Goal: Task Accomplishment & Management: Manage account settings

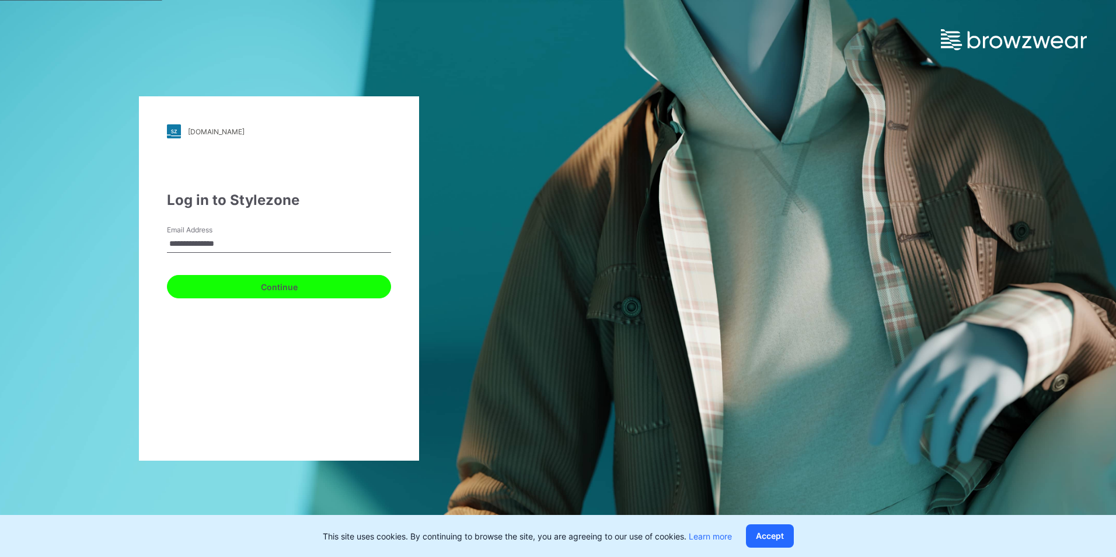
click at [249, 286] on button "Continue" at bounding box center [279, 286] width 224 height 23
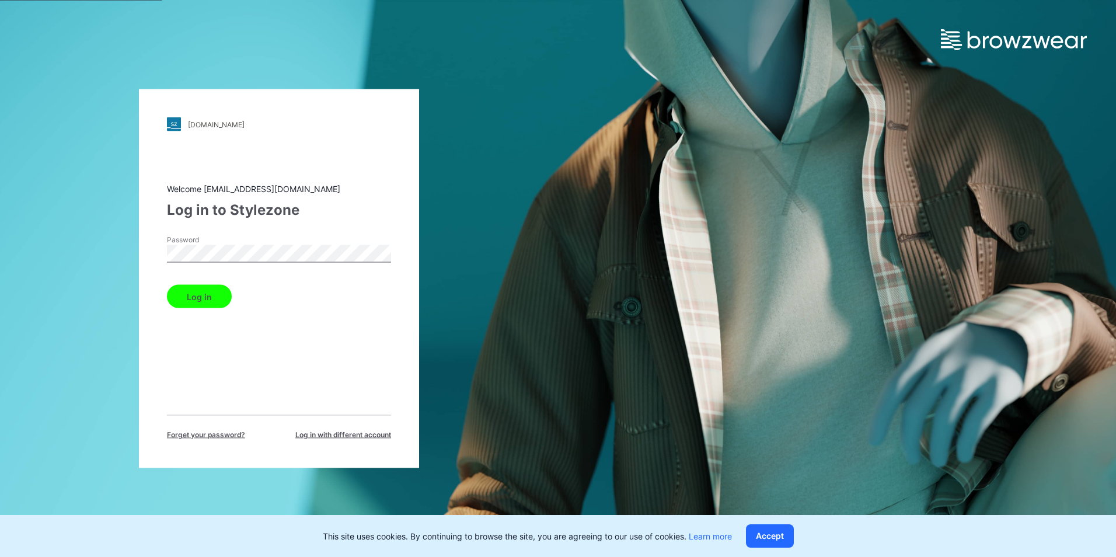
click at [178, 302] on button "Log in" at bounding box center [199, 296] width 65 height 23
